Goal: Navigation & Orientation: Find specific page/section

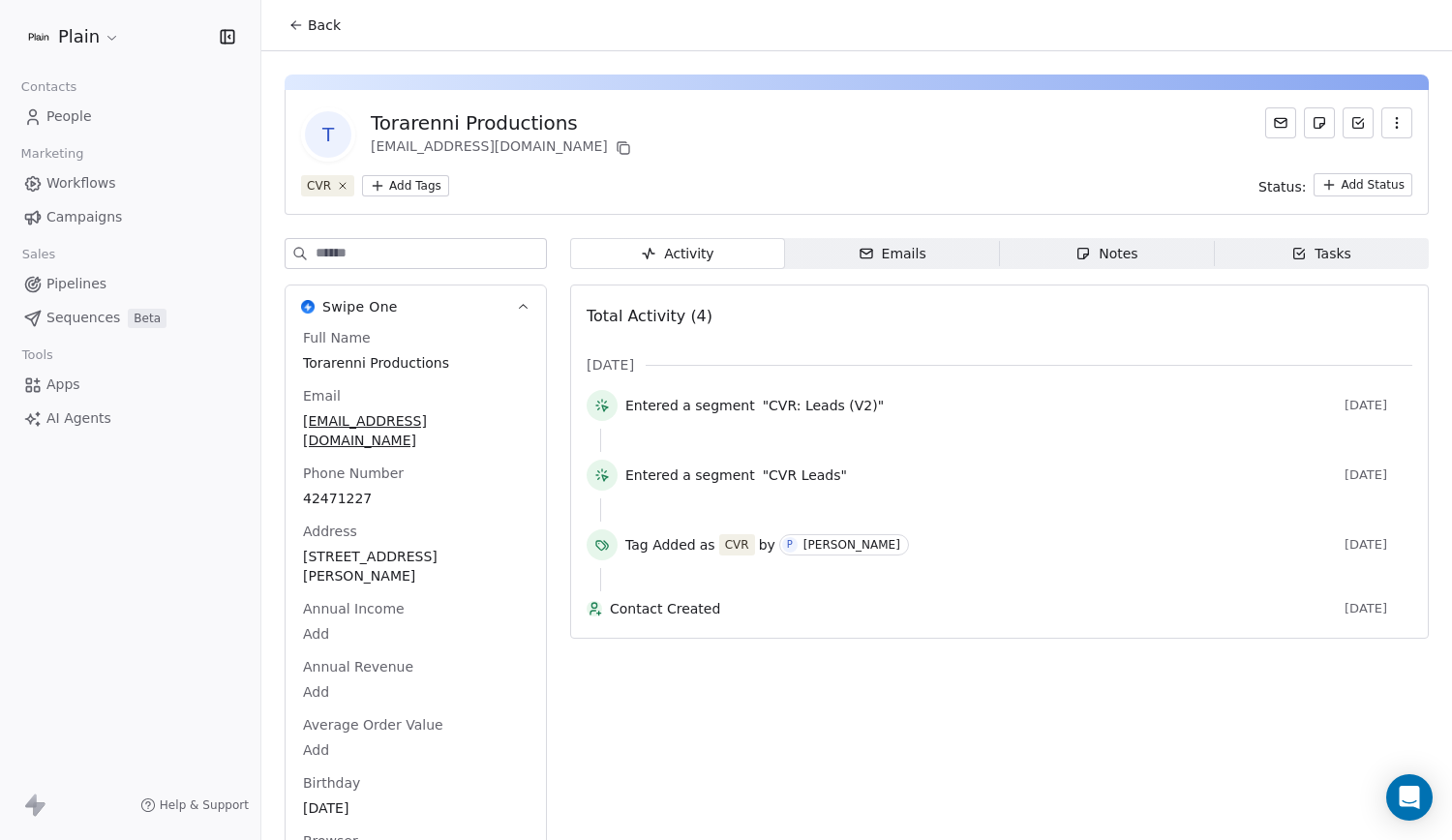
scroll to position [35, 0]
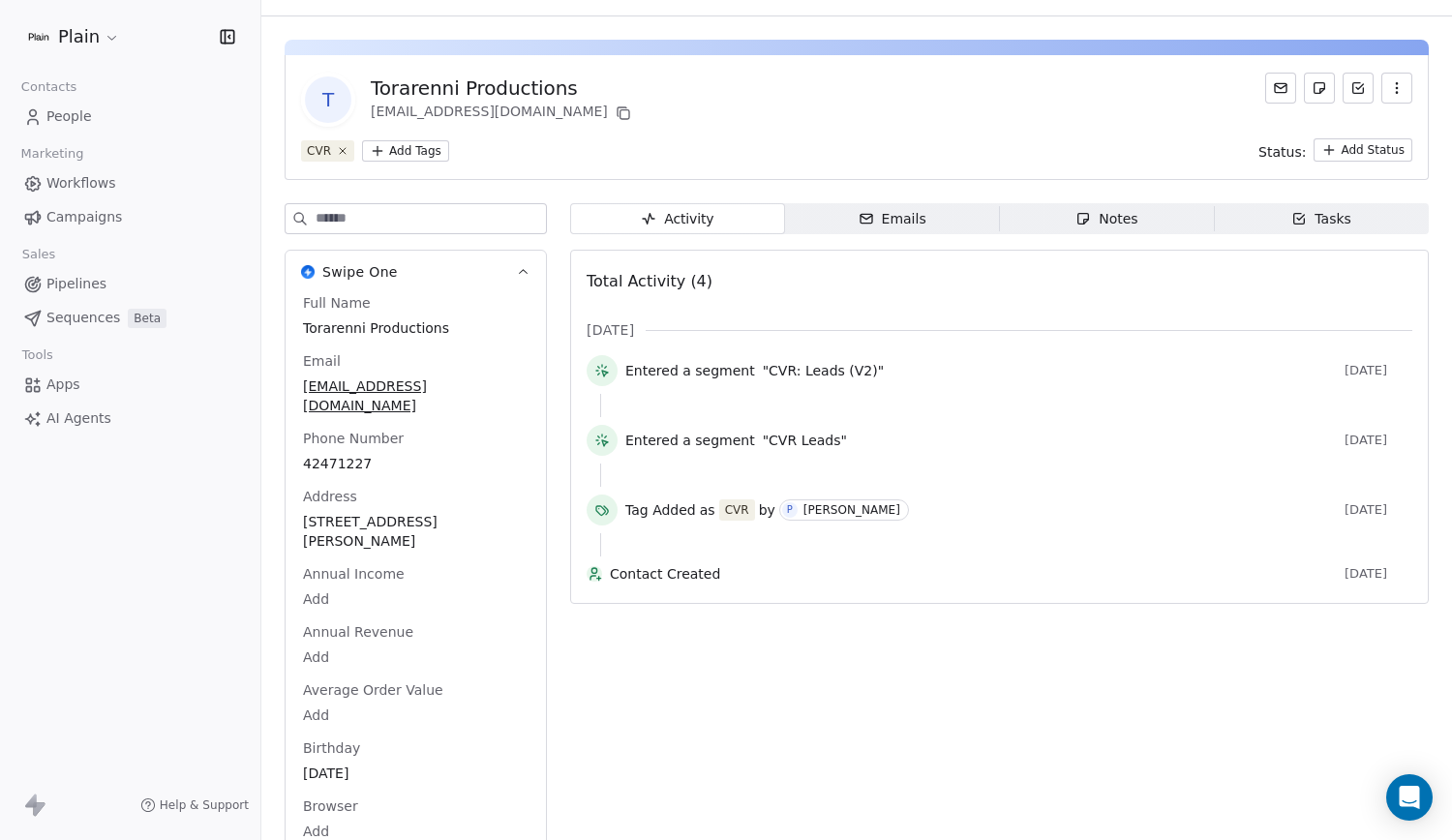
click at [98, 269] on link "Pipelines" at bounding box center [130, 284] width 229 height 32
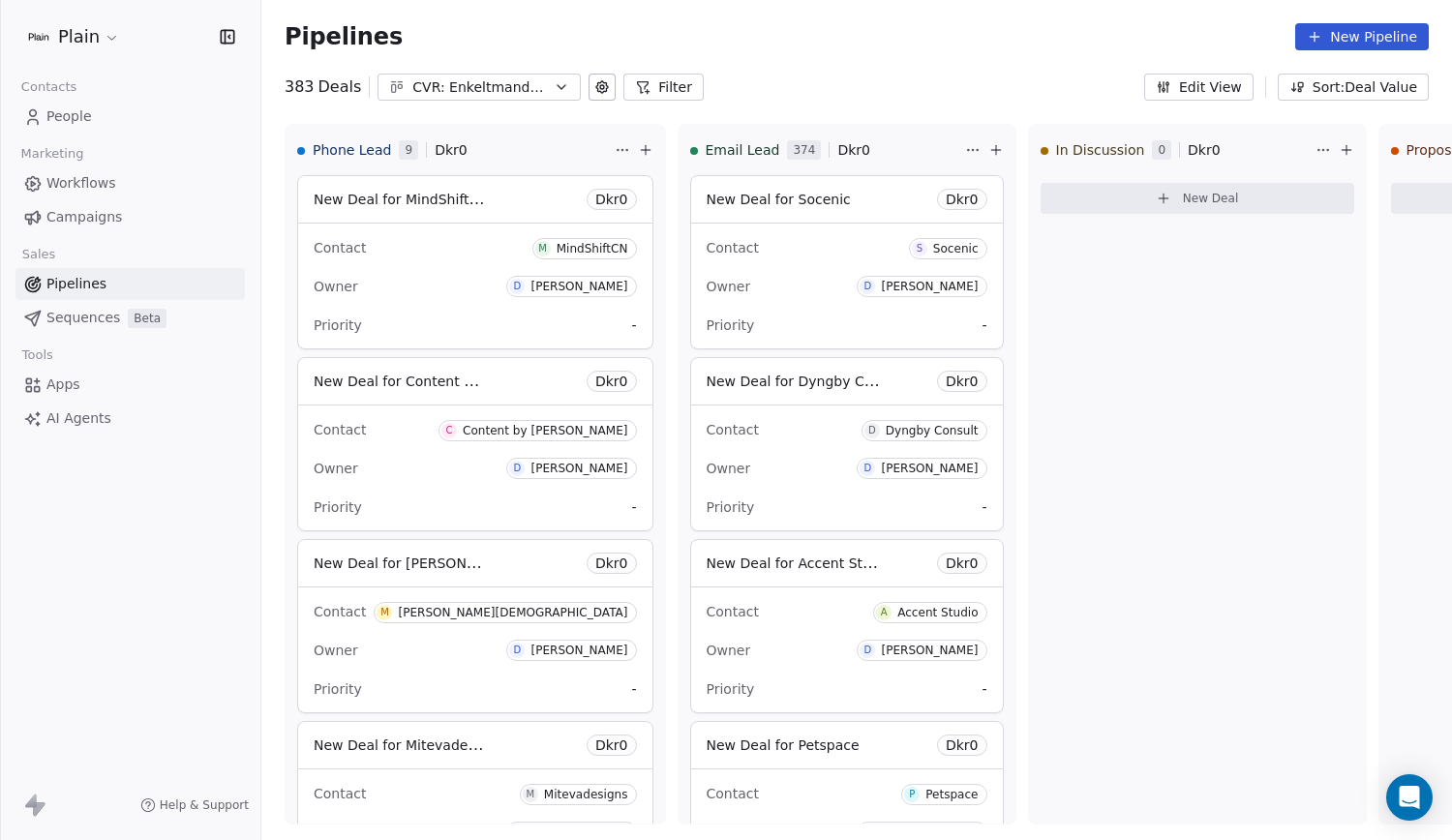
click at [101, 183] on span "Workflows" at bounding box center [81, 183] width 70 height 20
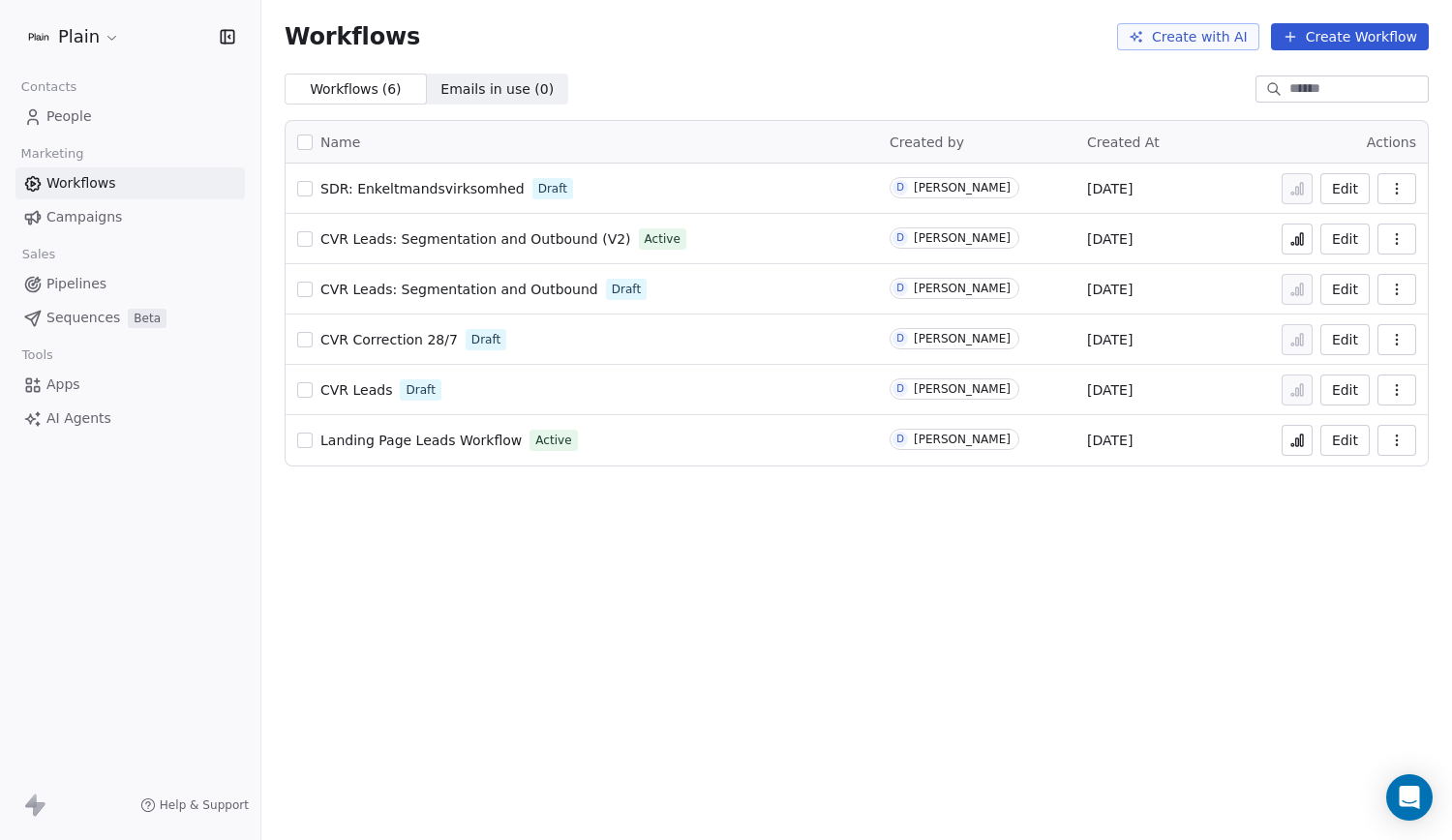
click at [476, 193] on span "SDR: Enkeltmandsvirksomhed" at bounding box center [422, 189] width 204 height 15
click at [401, 184] on span "SDR: Enkeltmandsvirksomhed" at bounding box center [422, 189] width 204 height 15
click at [412, 200] on div "SDR: Enkeltmandsvirksomhed Draft" at bounding box center [582, 189] width 569 height 27
click at [419, 195] on span "SDR: Enkeltmandsvirksomhed" at bounding box center [422, 189] width 204 height 15
